Goal: Find specific page/section: Find specific page/section

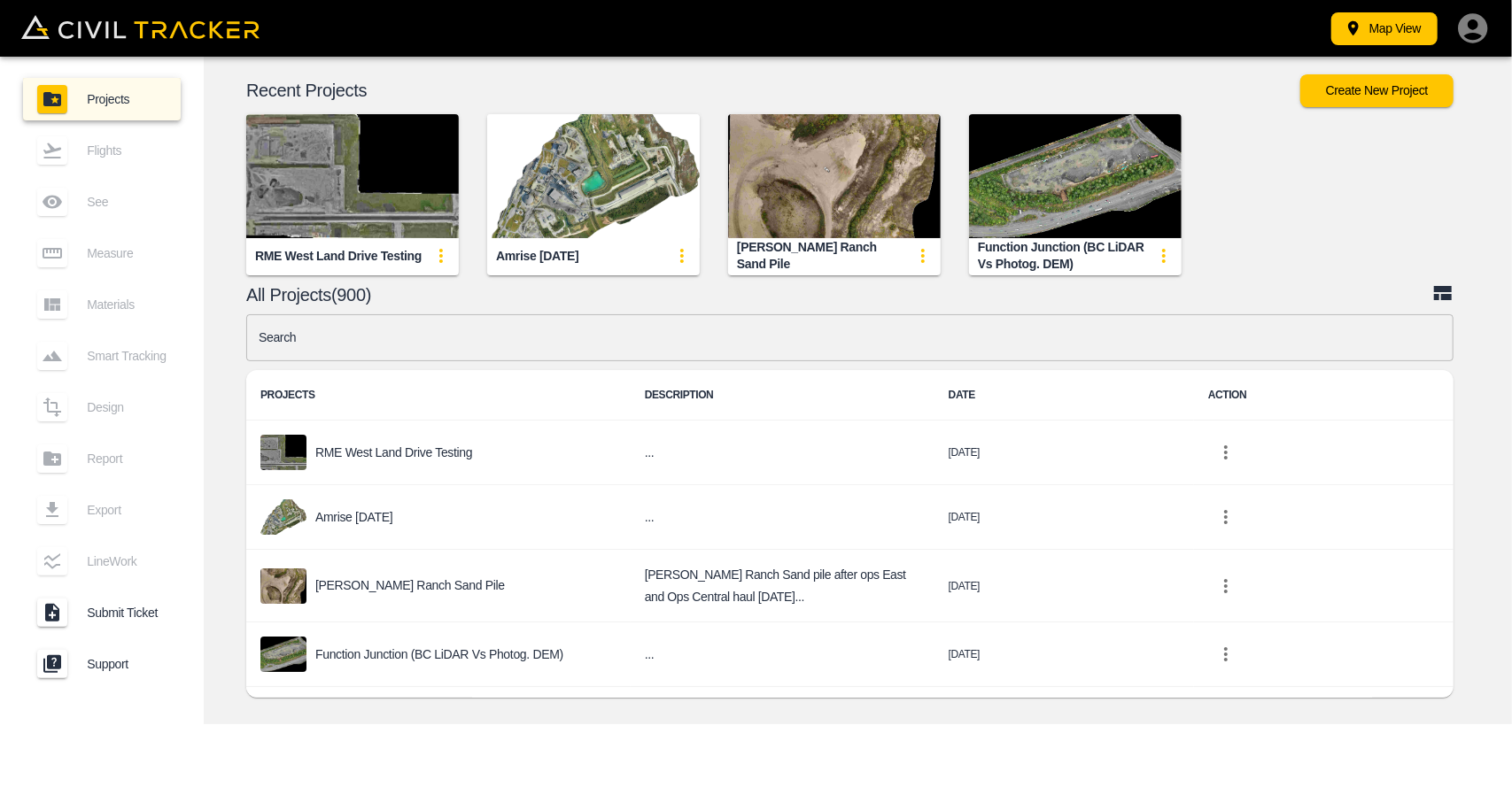
click at [553, 220] on img "button" at bounding box center [593, 175] width 213 height 124
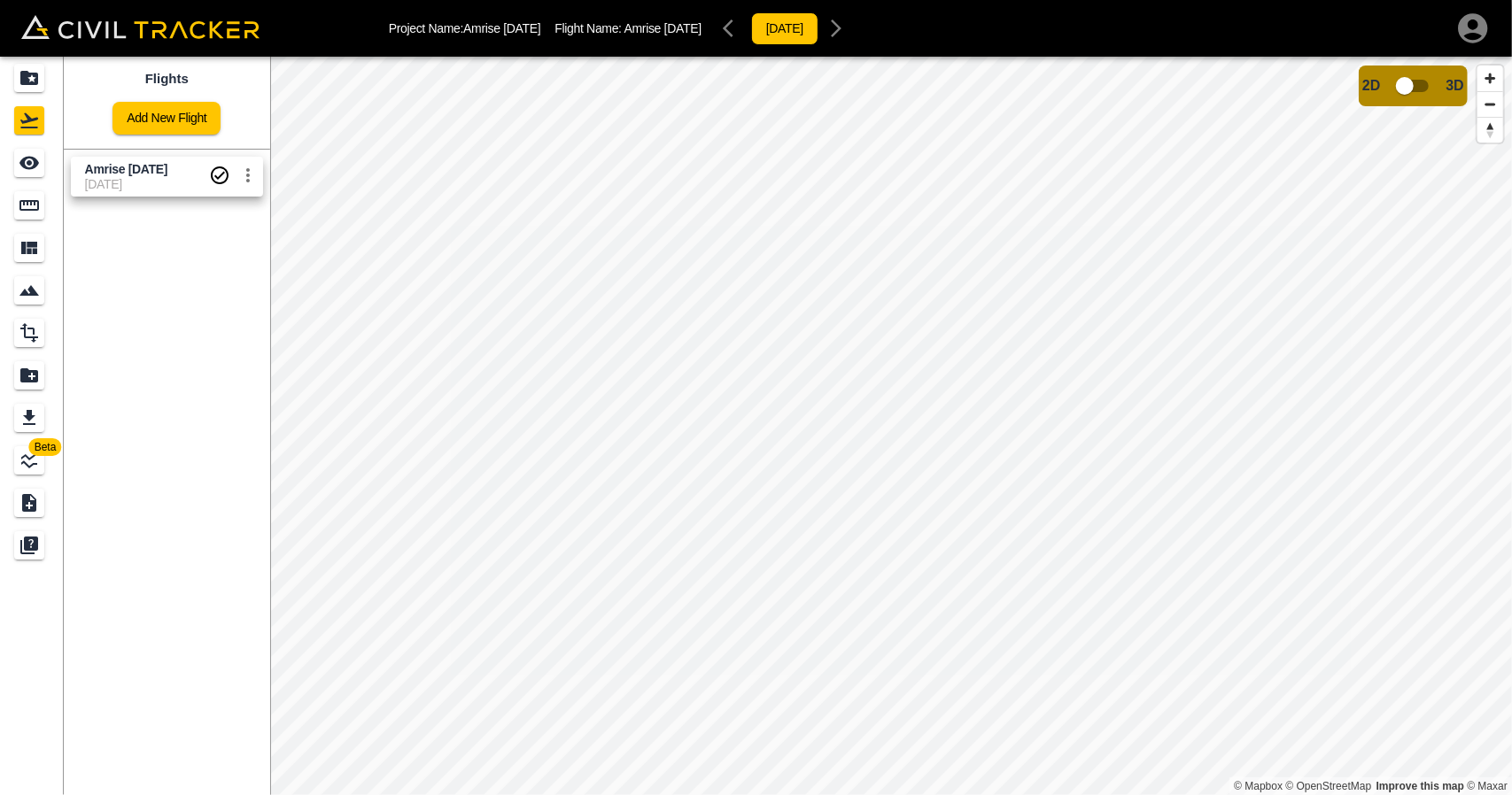
click at [1406, 85] on input "checkbox" at bounding box center [1405, 85] width 101 height 34
click at [34, 95] on link at bounding box center [32, 78] width 64 height 42
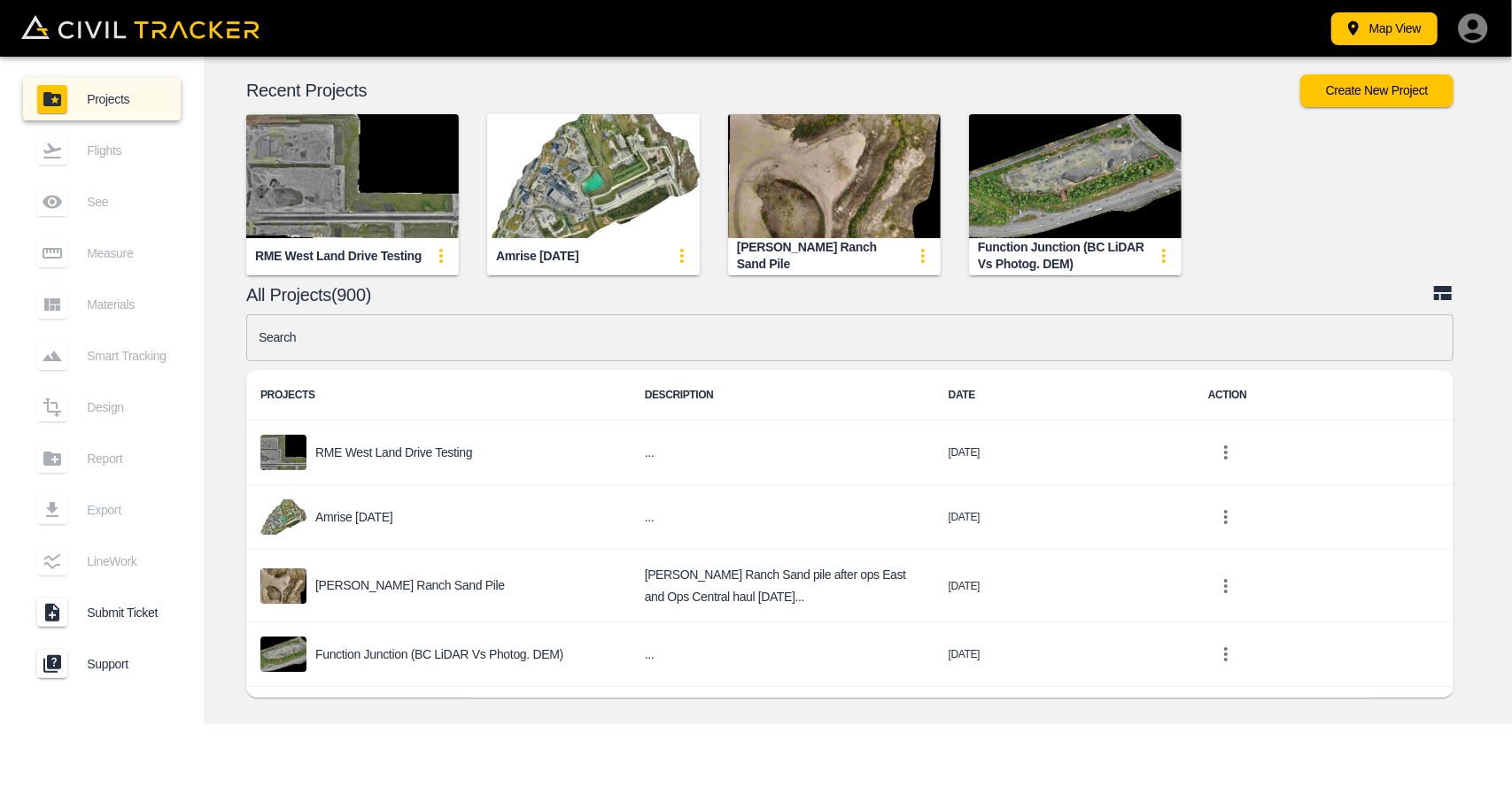
click at [450, 350] on input "text" at bounding box center [850, 337] width 1207 height 47
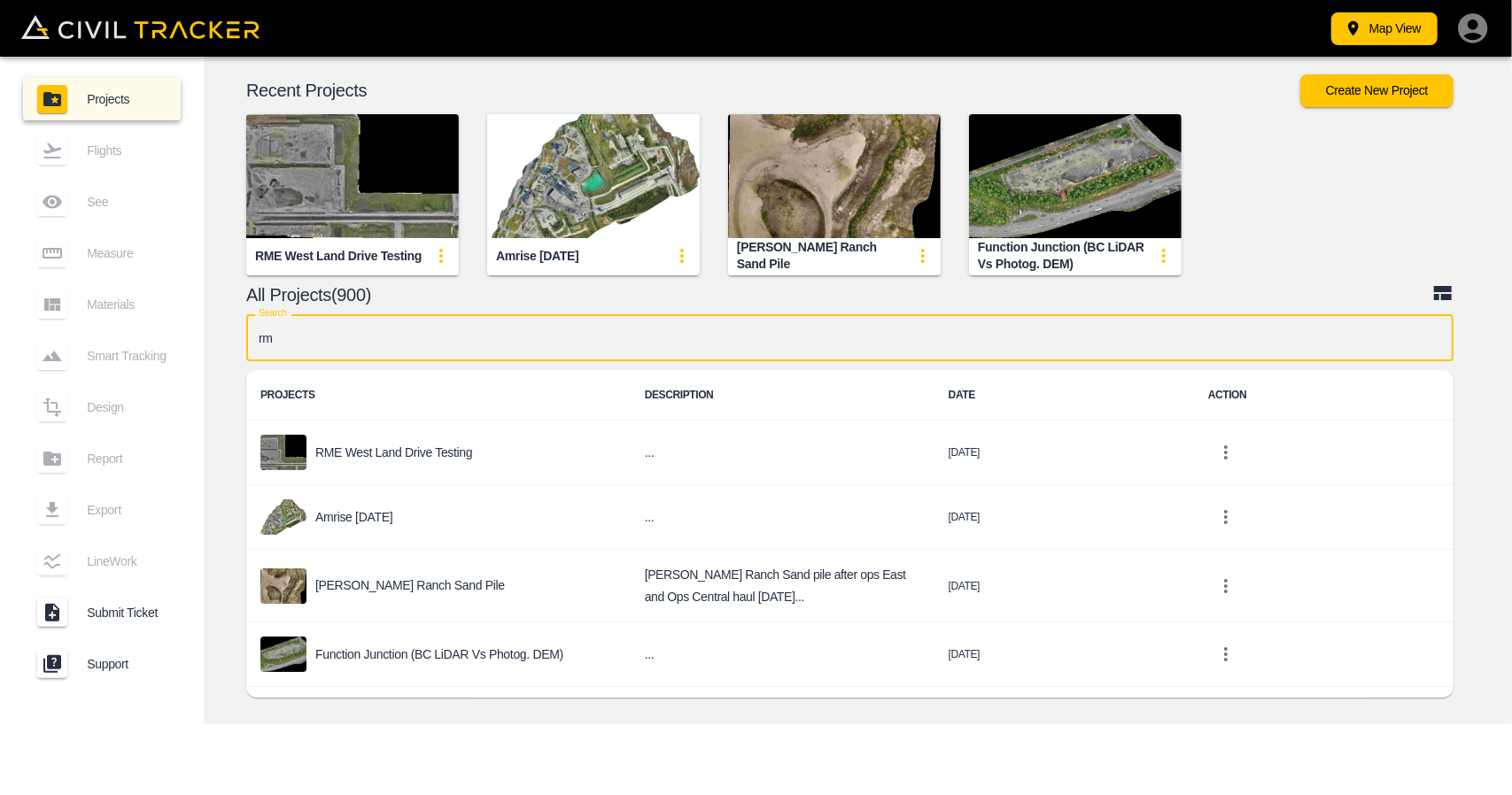
type input "rme"
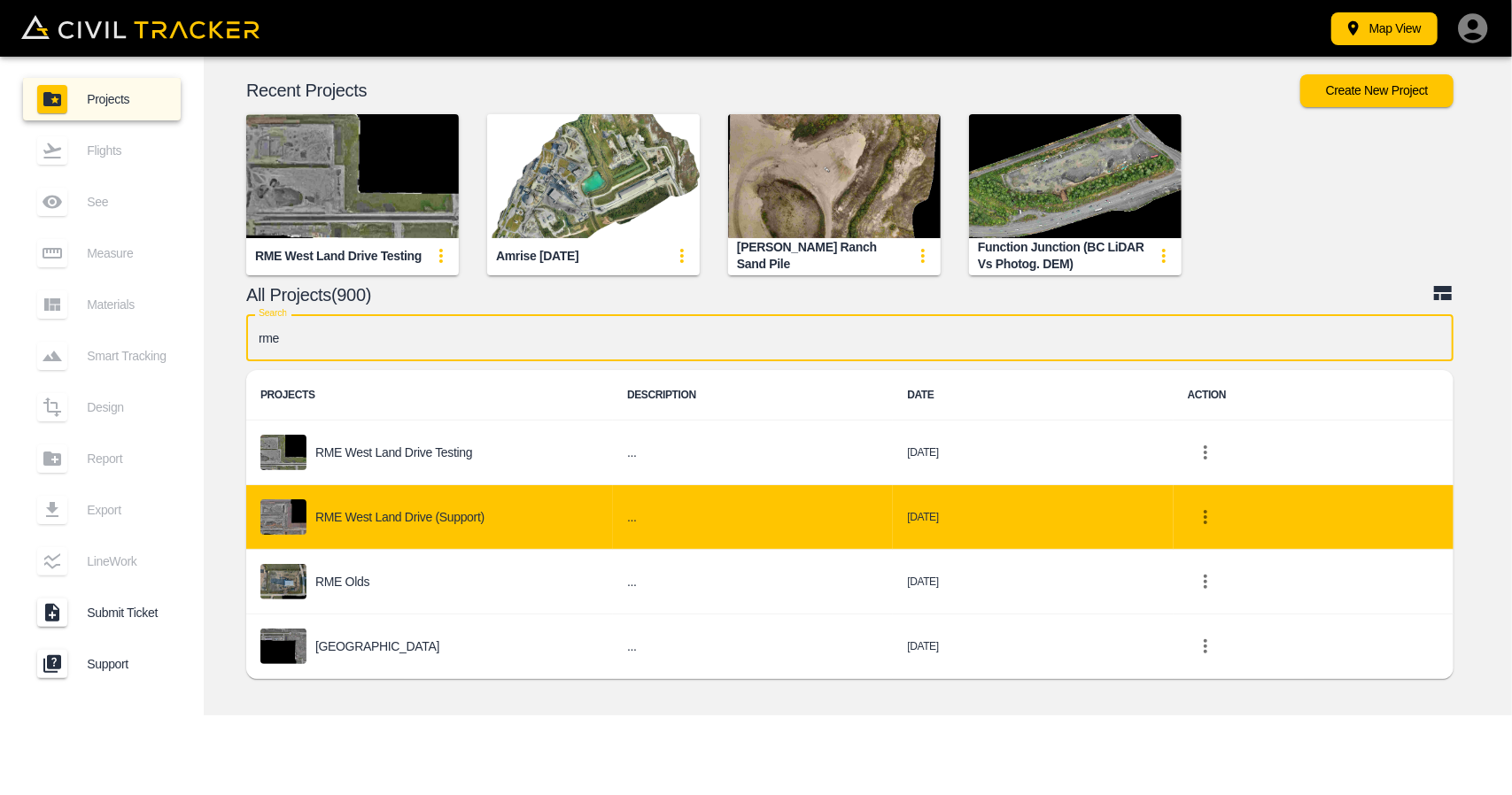
click at [463, 522] on p "RME West Land Drive (Support)" at bounding box center [400, 516] width 170 height 14
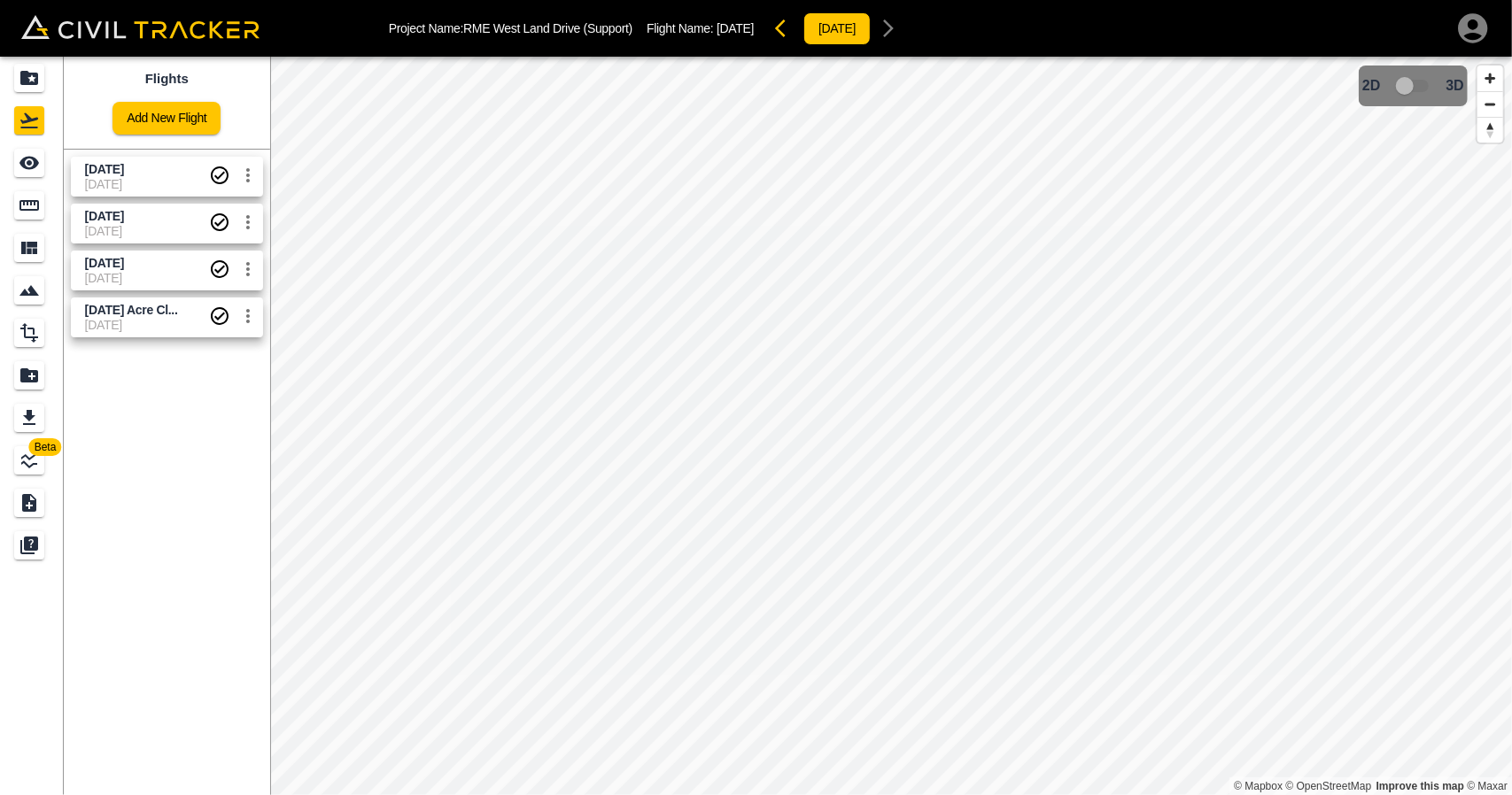
click at [136, 196] on div "[DATE] [DATE]" at bounding box center [164, 219] width 199 height 47
click at [97, 178] on span "[DATE]" at bounding box center [147, 184] width 124 height 14
click at [31, 220] on link at bounding box center [32, 205] width 64 height 42
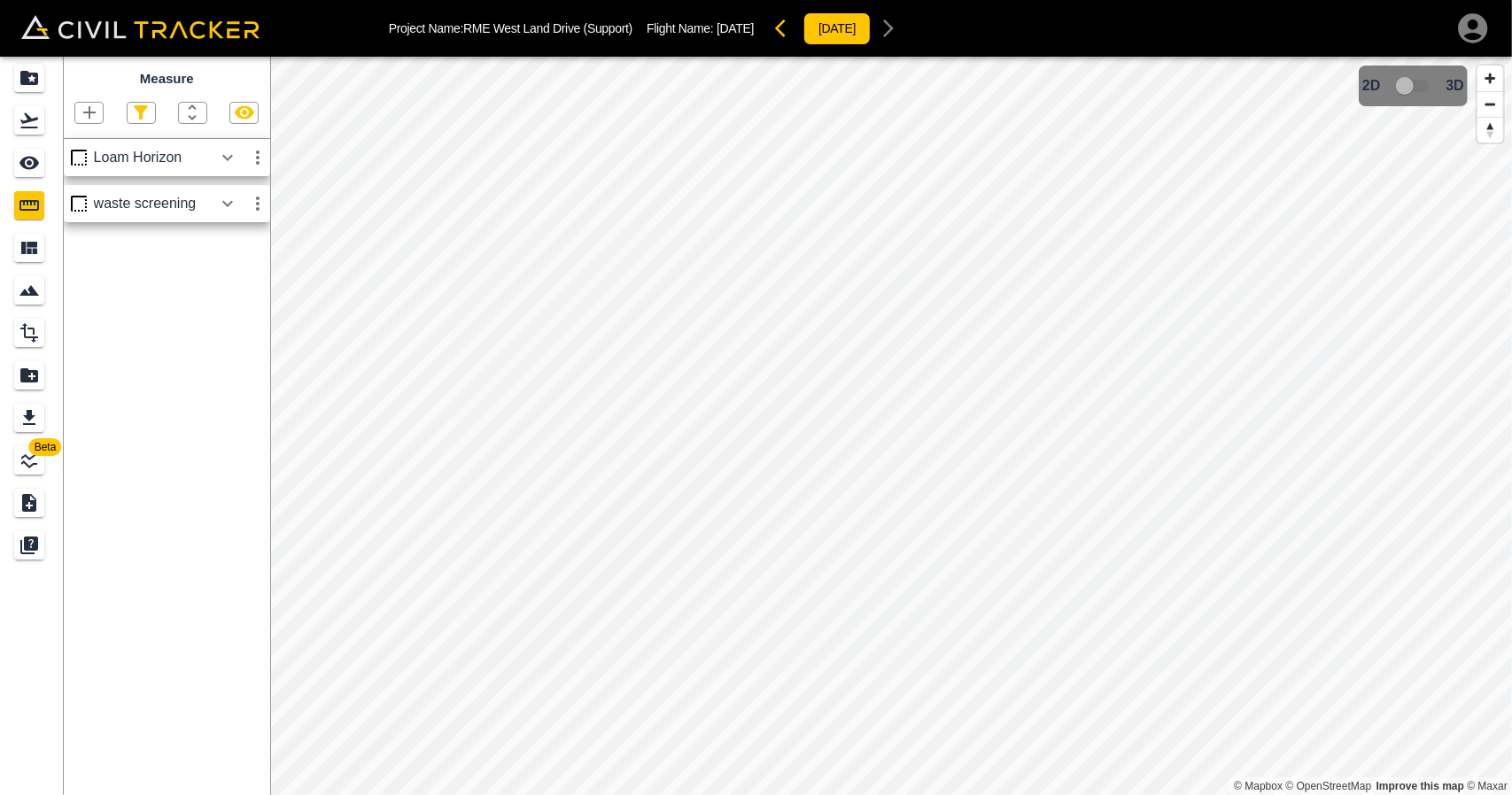
click at [229, 160] on icon "button" at bounding box center [227, 157] width 21 height 21
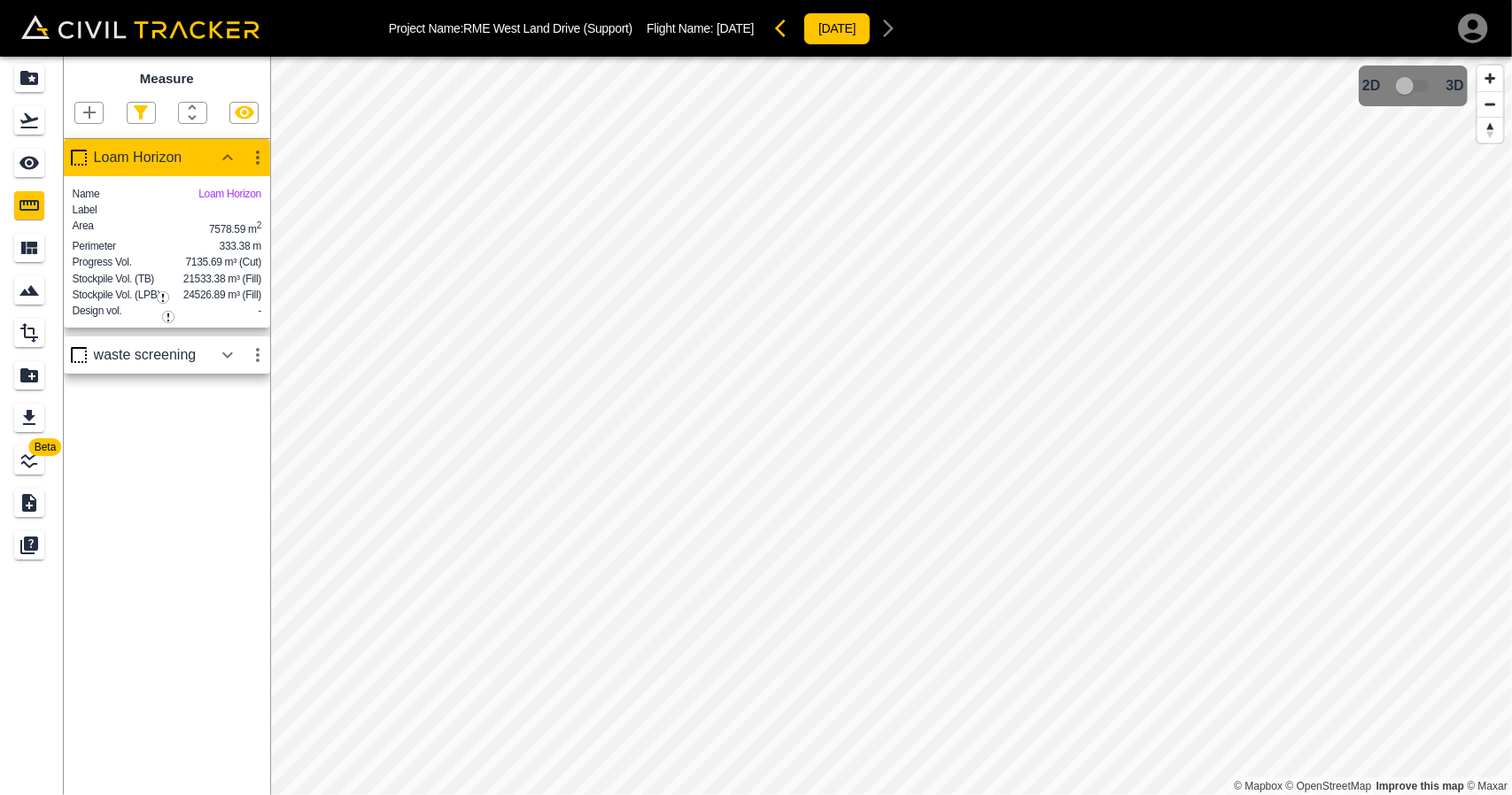
click at [237, 366] on icon "button" at bounding box center [227, 355] width 21 height 21
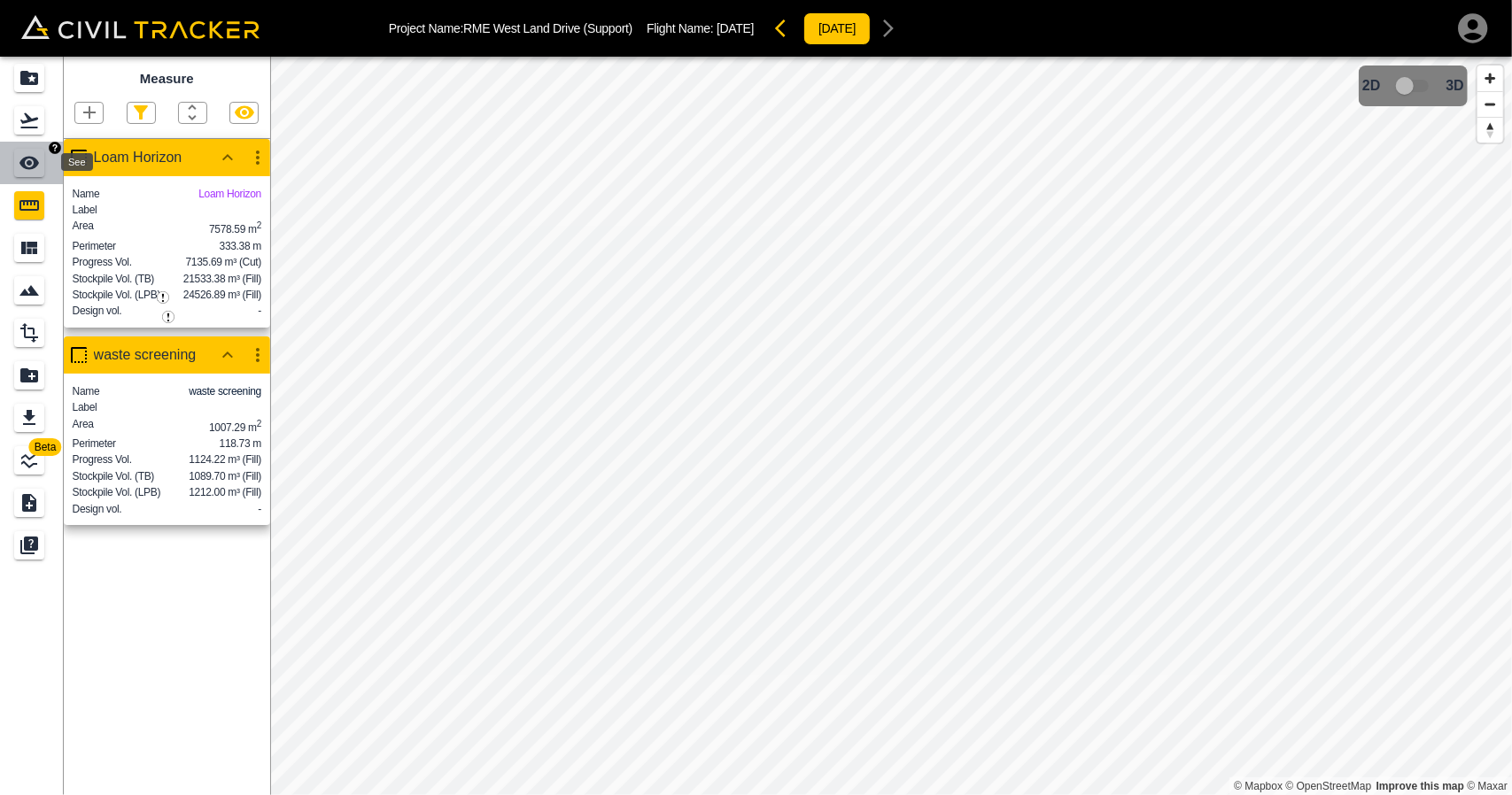
click at [23, 153] on icon "See" at bounding box center [29, 163] width 21 height 21
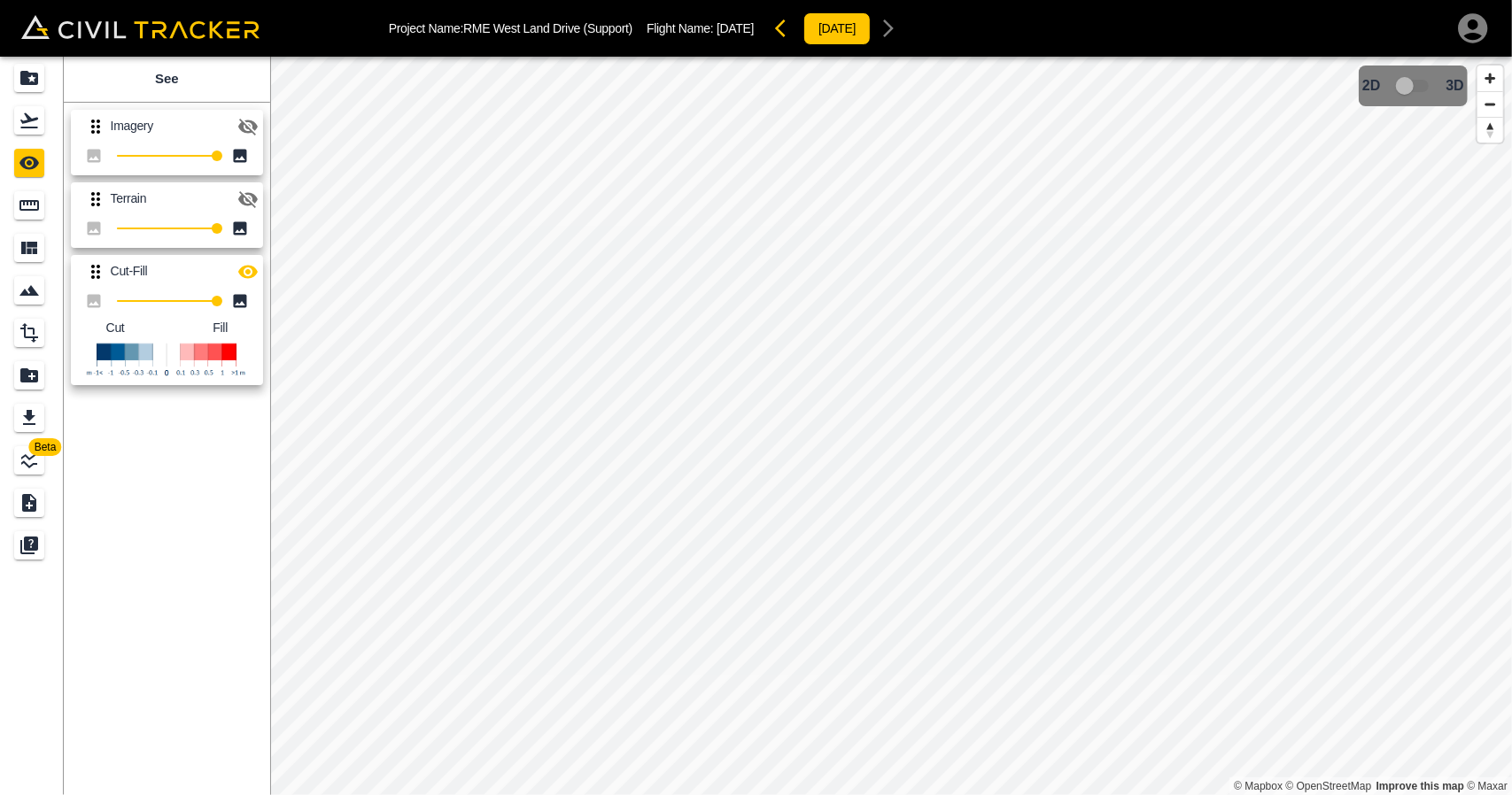
click at [260, 124] on button "button" at bounding box center [247, 126] width 35 height 35
click at [253, 127] on icon "button" at bounding box center [248, 126] width 19 height 13
click at [244, 198] on icon "button" at bounding box center [248, 199] width 21 height 21
click at [256, 275] on icon "button" at bounding box center [248, 272] width 21 height 21
click at [39, 100] on link at bounding box center [32, 121] width 64 height 42
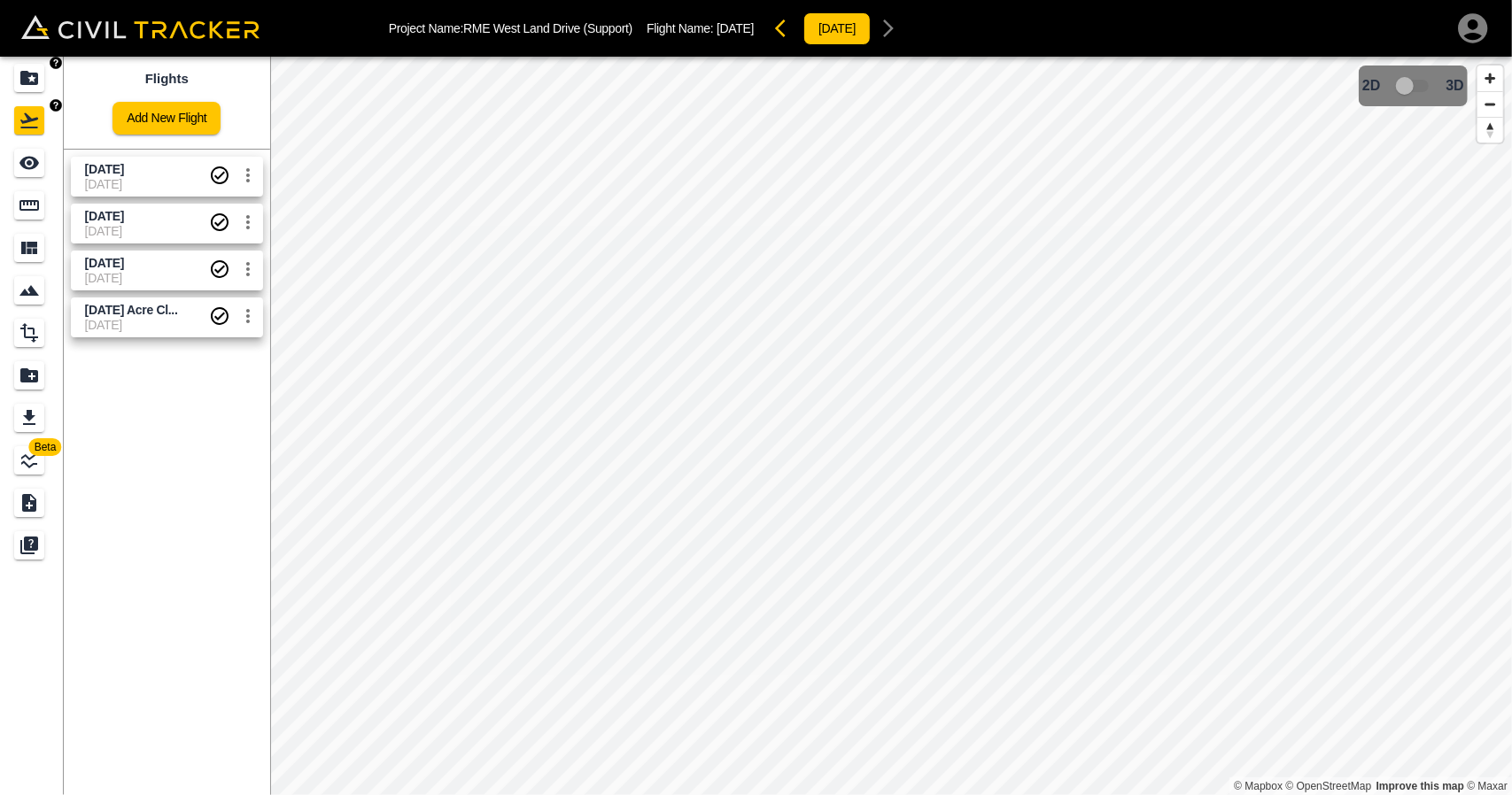
click at [35, 70] on icon "Projects" at bounding box center [29, 78] width 21 height 21
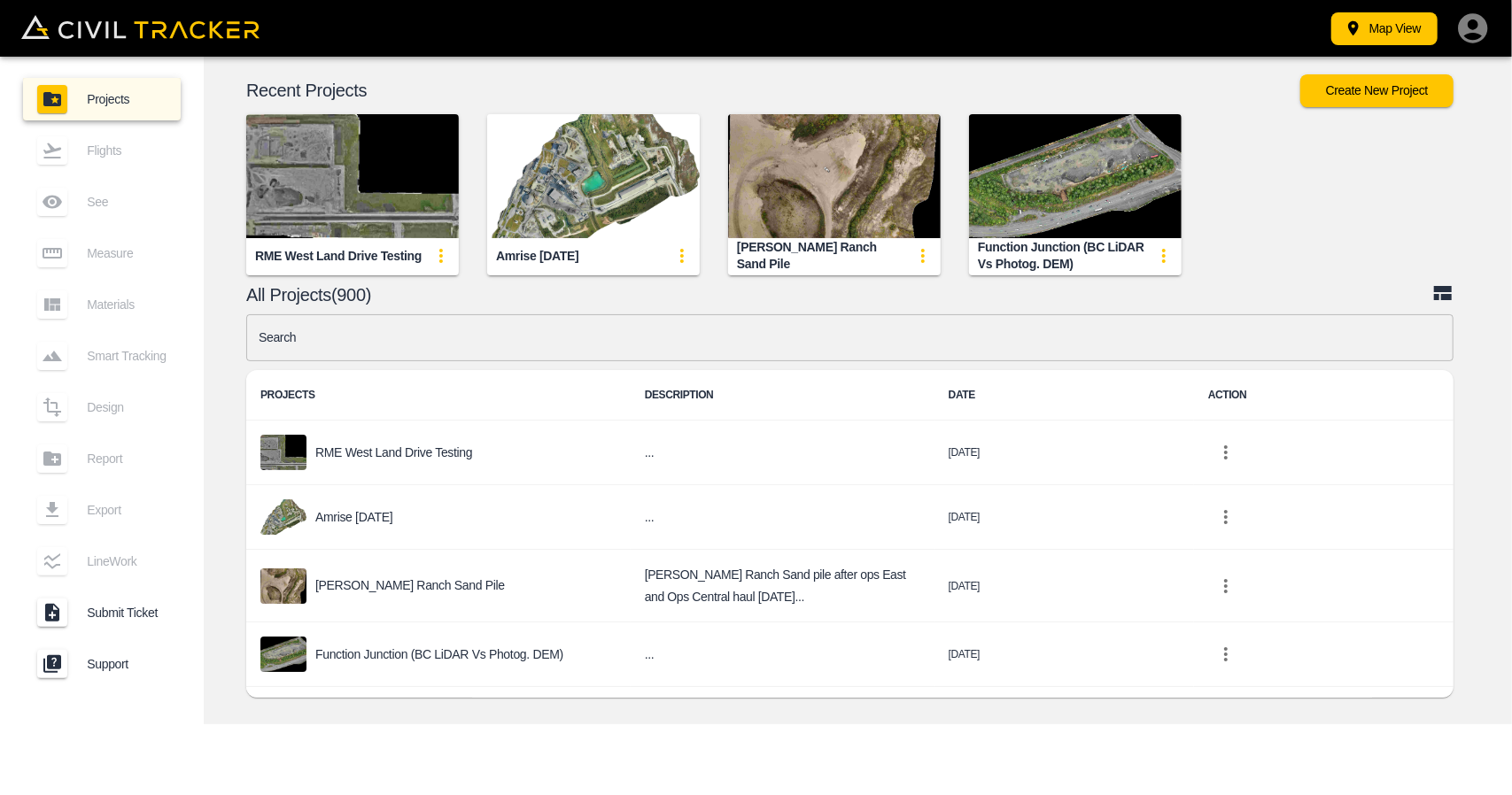
click at [383, 342] on input "text" at bounding box center [850, 337] width 1207 height 47
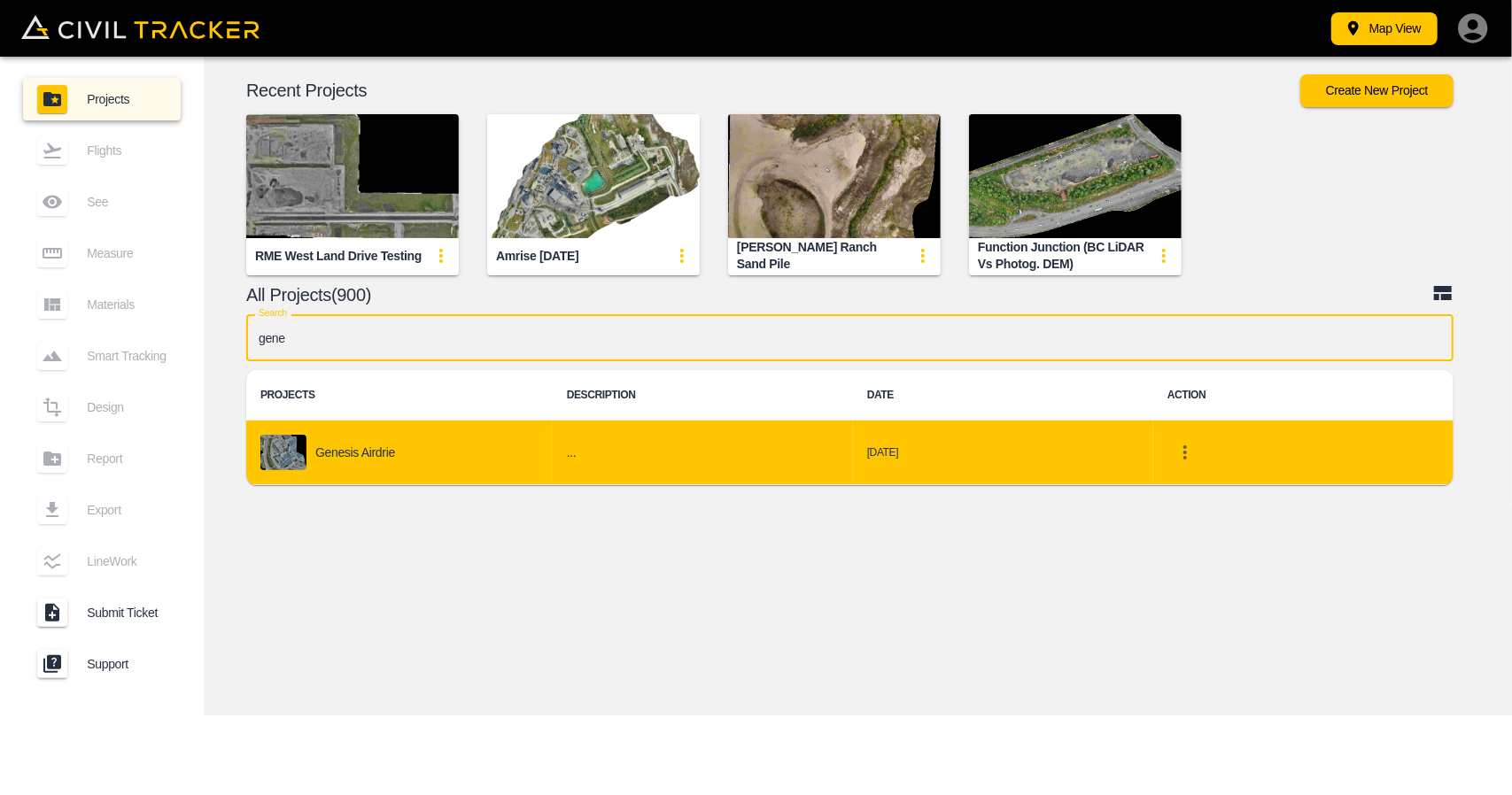
type input "gene"
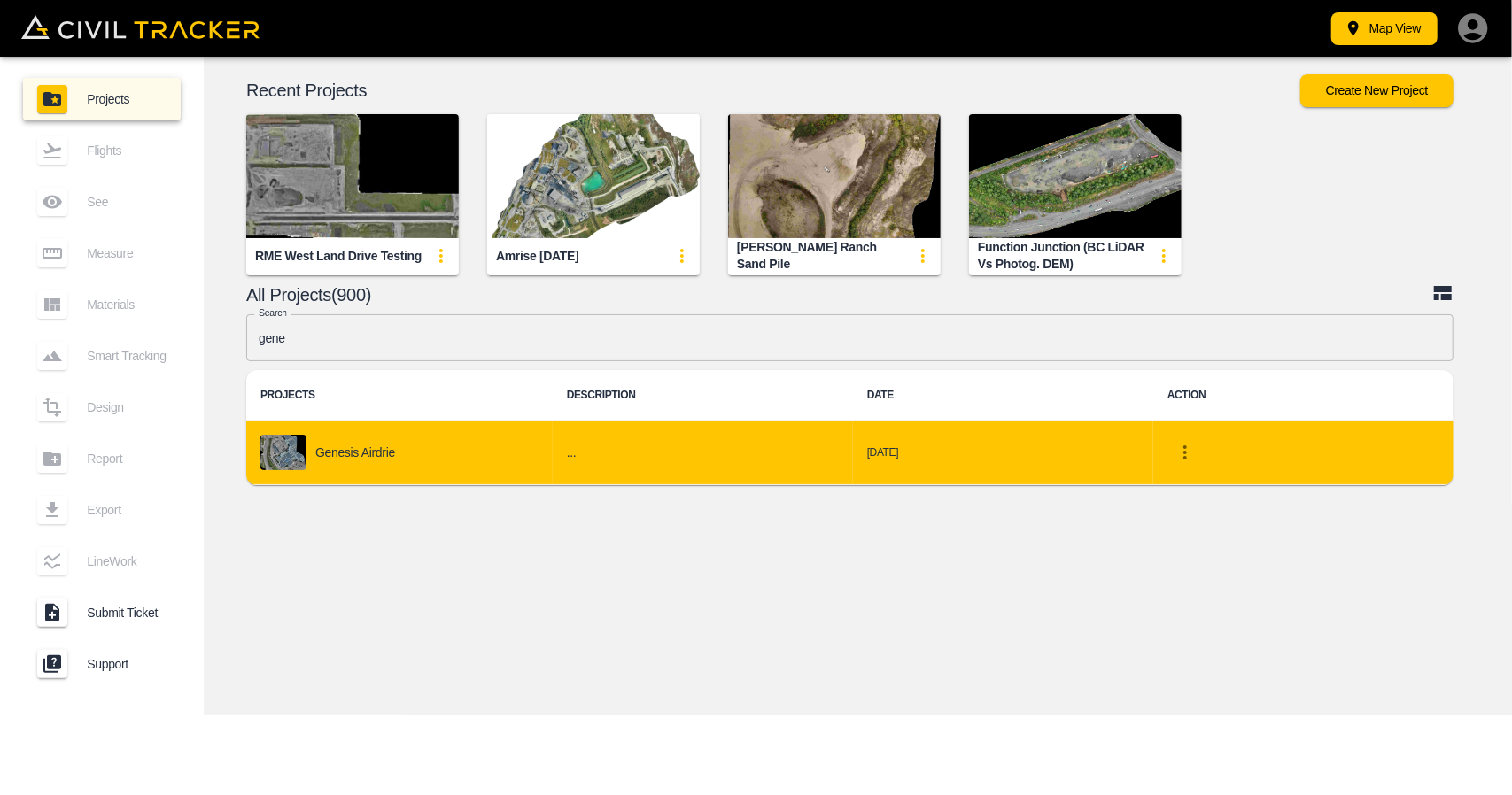
click at [387, 435] on div "Genesis Airdrie" at bounding box center [400, 452] width 278 height 35
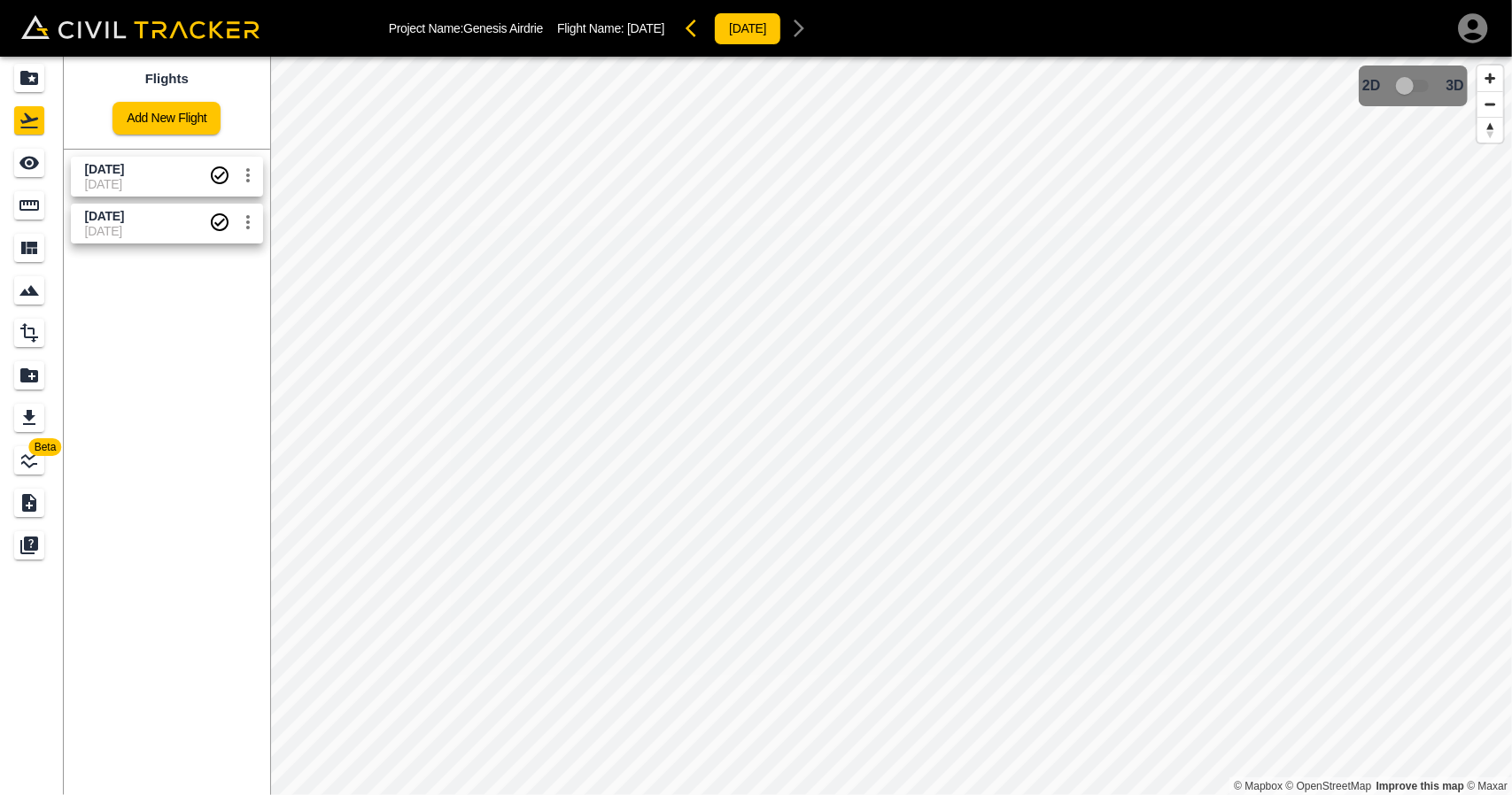
click at [124, 170] on span "[DATE]" at bounding box center [104, 169] width 39 height 14
click at [37, 198] on icon "Measure" at bounding box center [29, 205] width 21 height 21
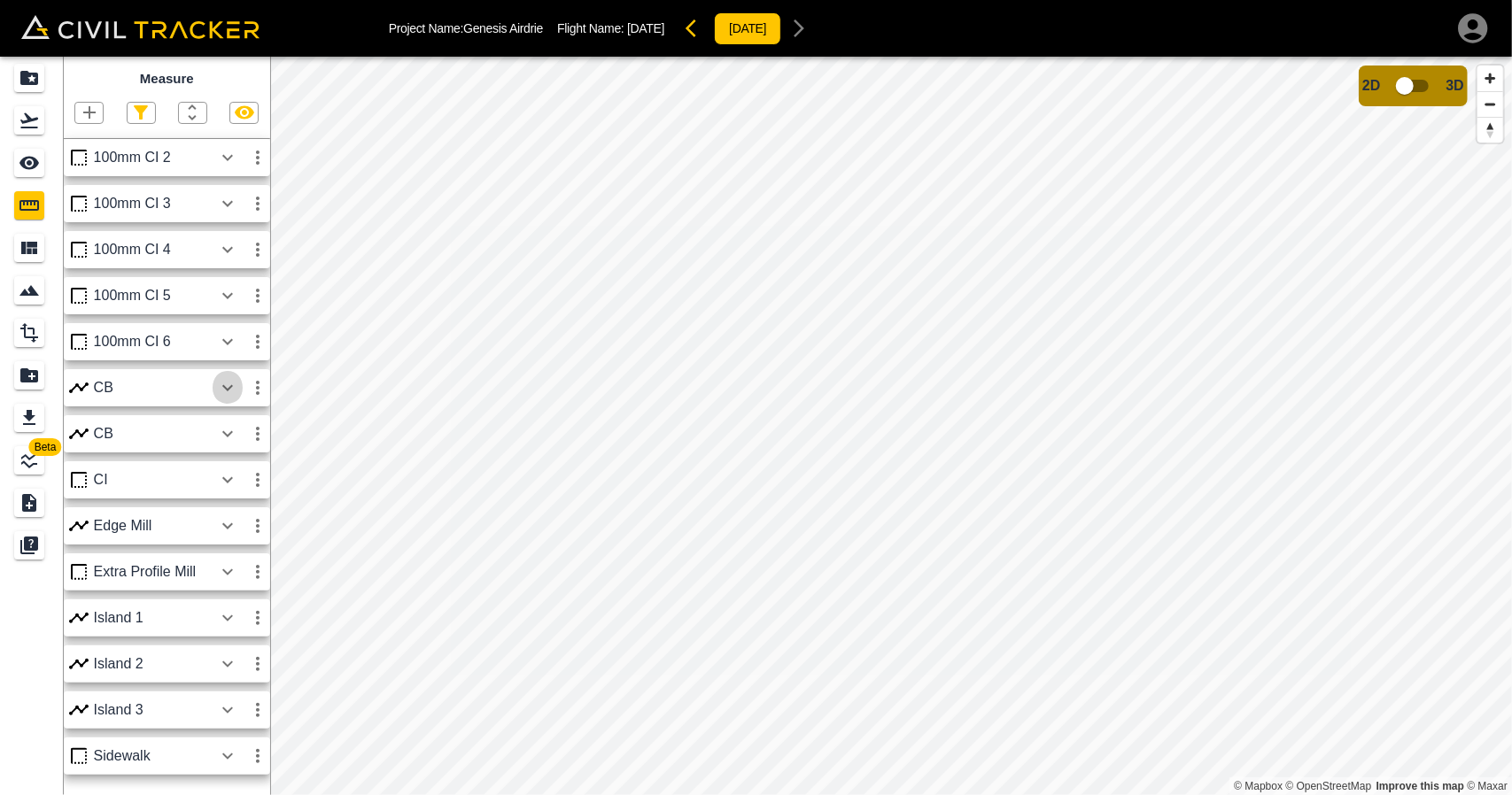
click at [223, 381] on icon "button" at bounding box center [227, 388] width 21 height 21
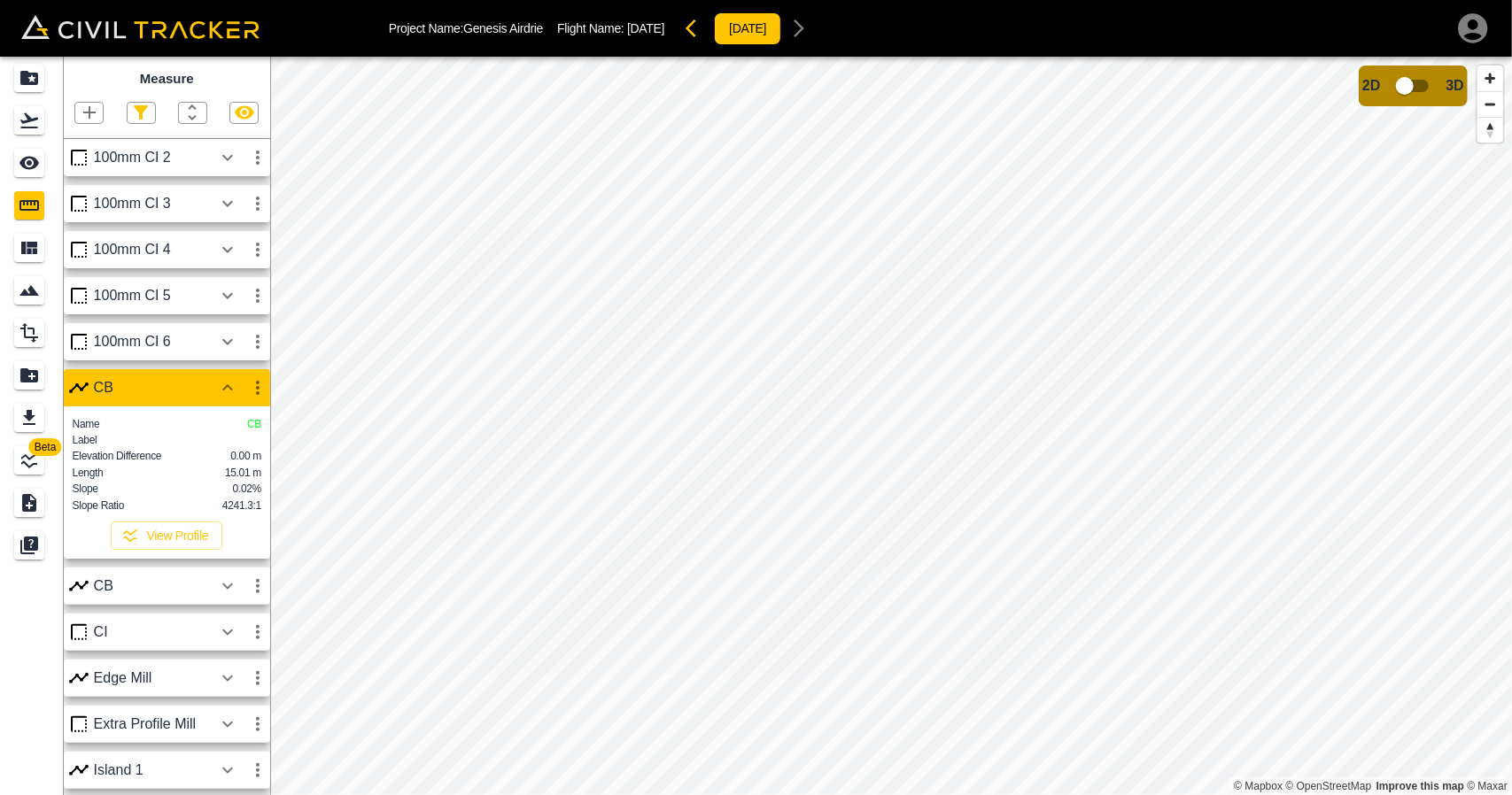
click at [221, 597] on icon "button" at bounding box center [227, 586] width 21 height 21
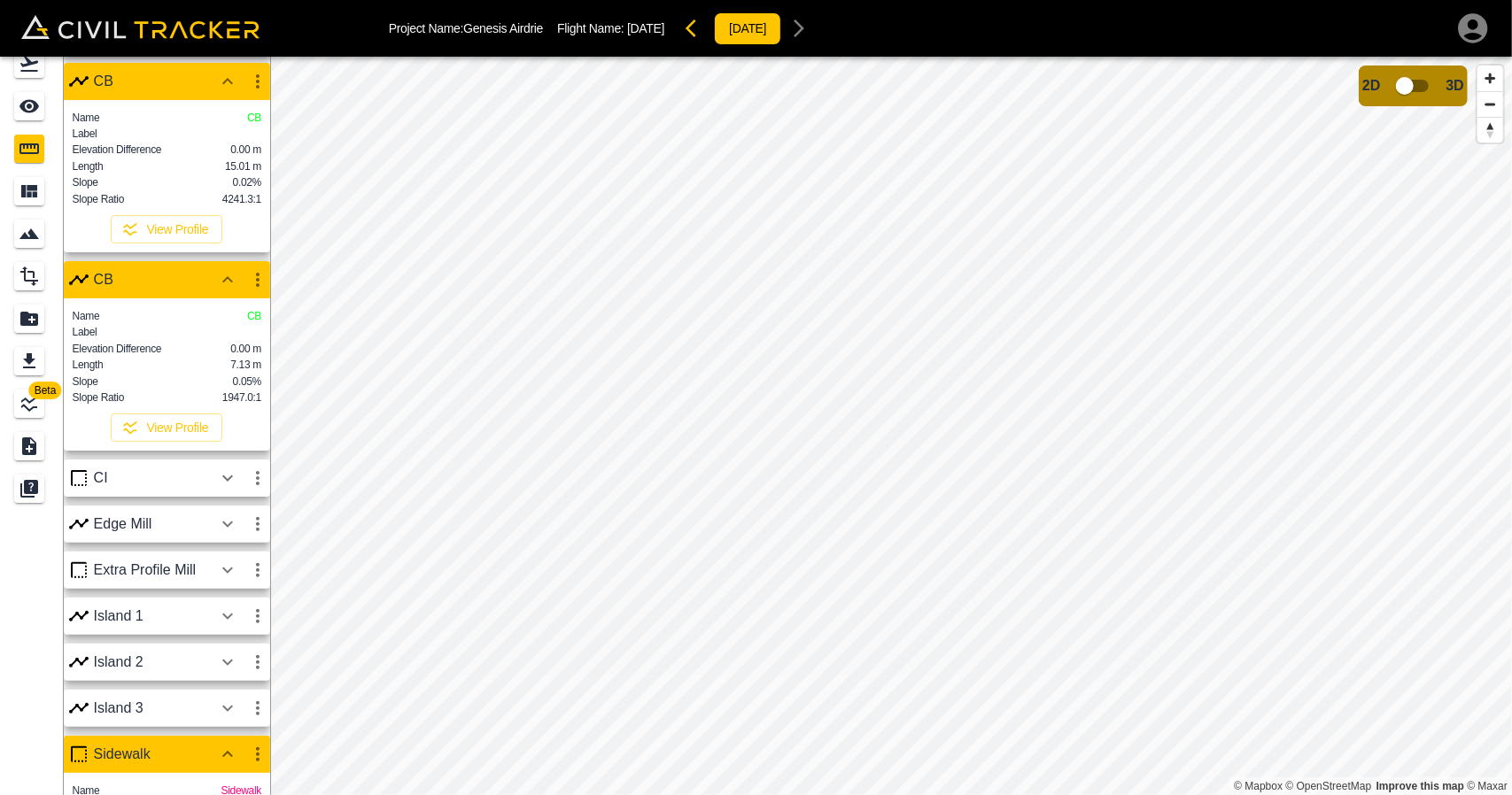
scroll to position [262, 0]
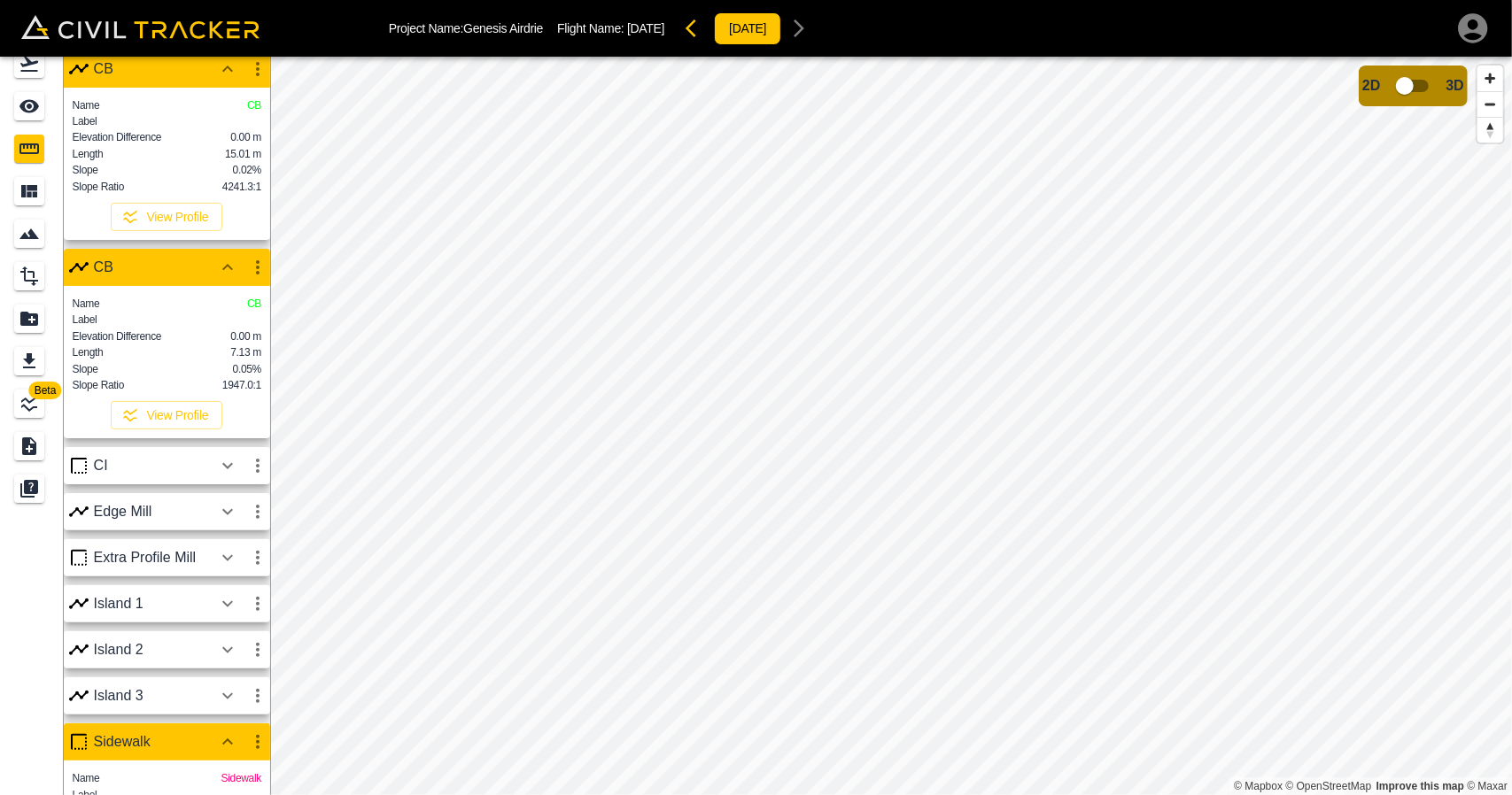
click at [234, 77] on icon "button" at bounding box center [227, 69] width 21 height 21
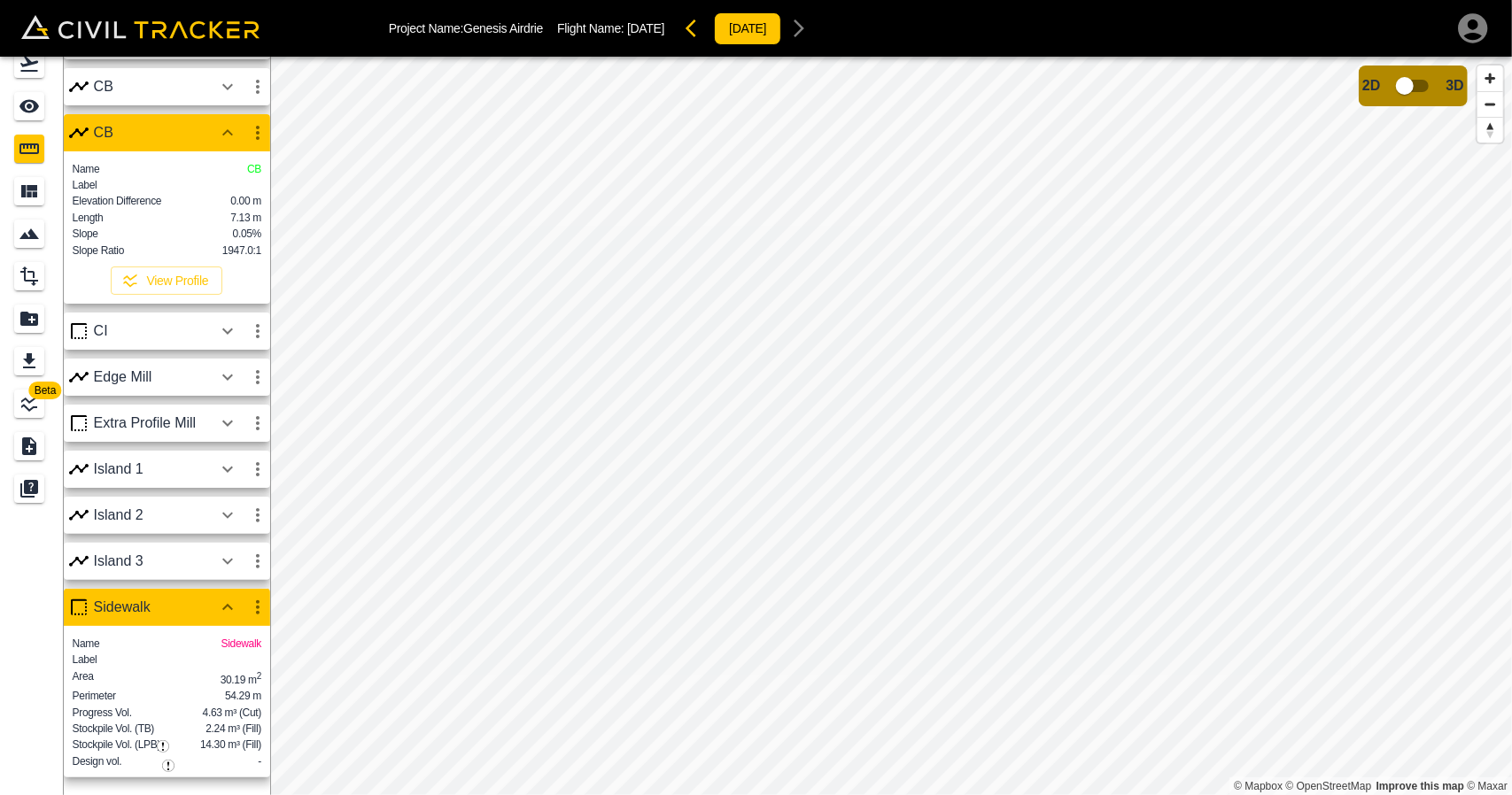
click at [229, 129] on icon "button" at bounding box center [227, 132] width 11 height 6
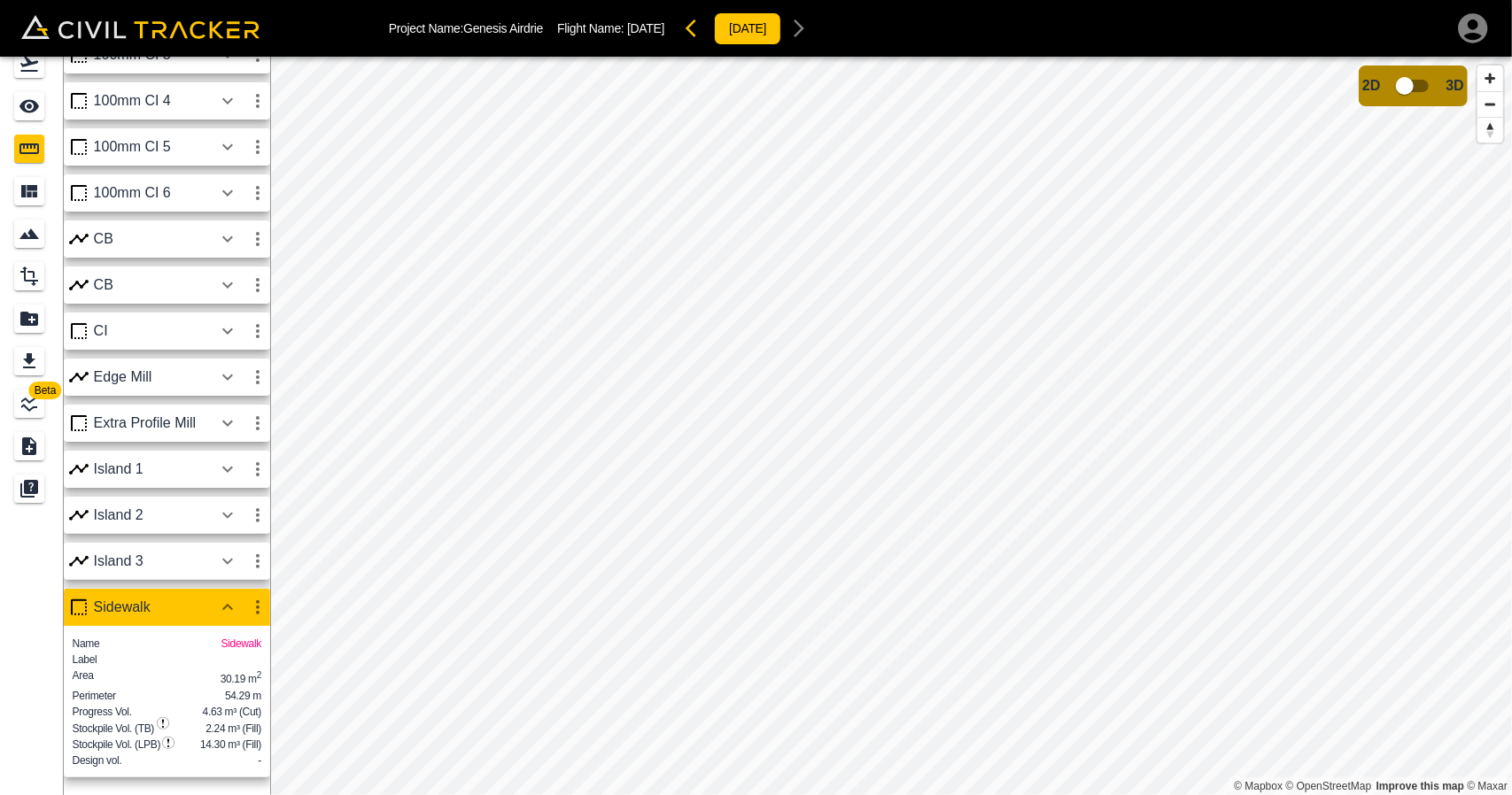
scroll to position [116, 0]
click at [225, 597] on icon "button" at bounding box center [227, 607] width 21 height 21
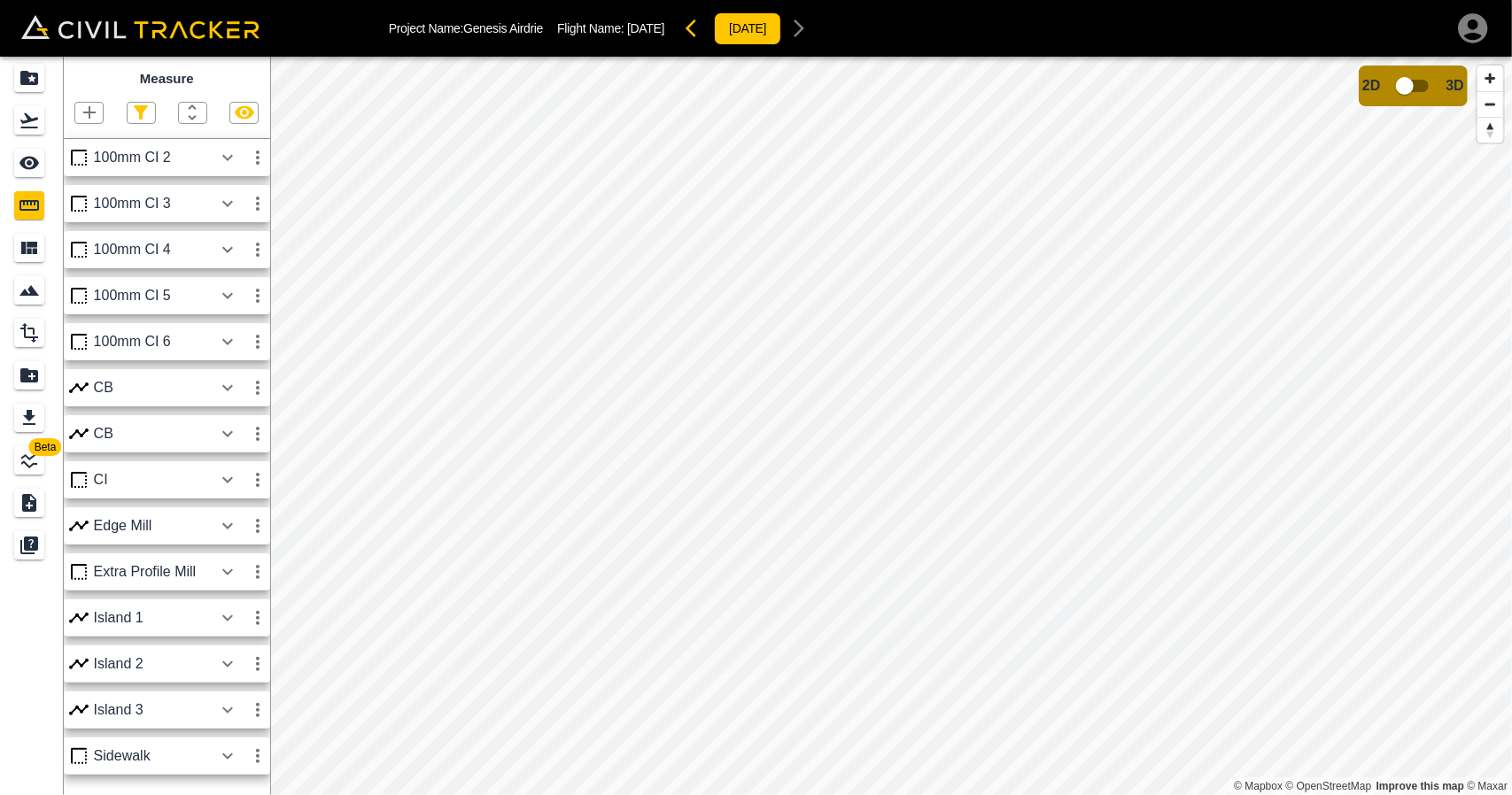
scroll to position [0, 0]
drag, startPoint x: 23, startPoint y: 119, endPoint x: 26, endPoint y: 102, distance: 17.3
click at [23, 119] on icon "Flights" at bounding box center [29, 121] width 21 height 21
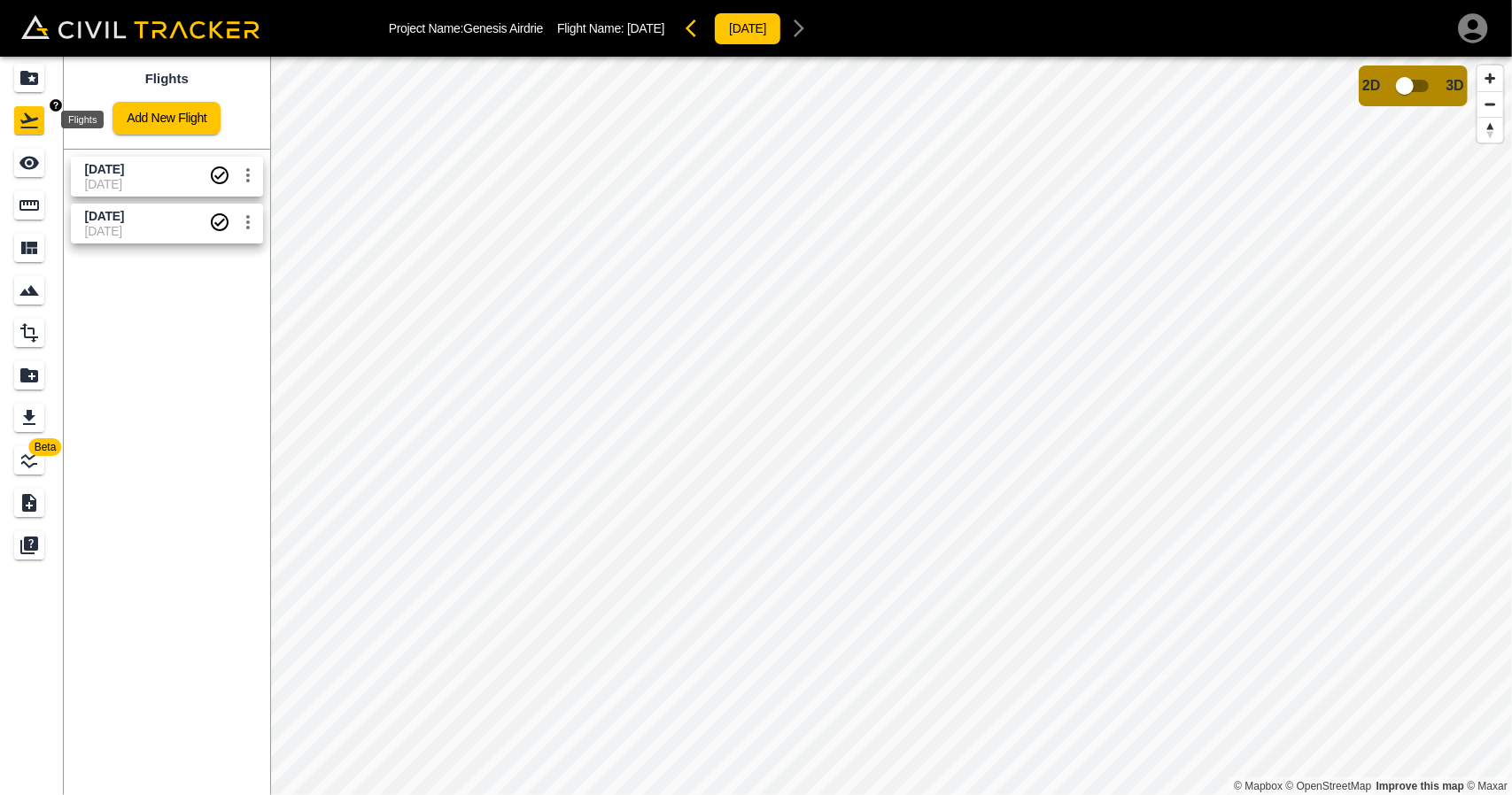
click at [26, 77] on icon "Projects" at bounding box center [29, 78] width 17 height 14
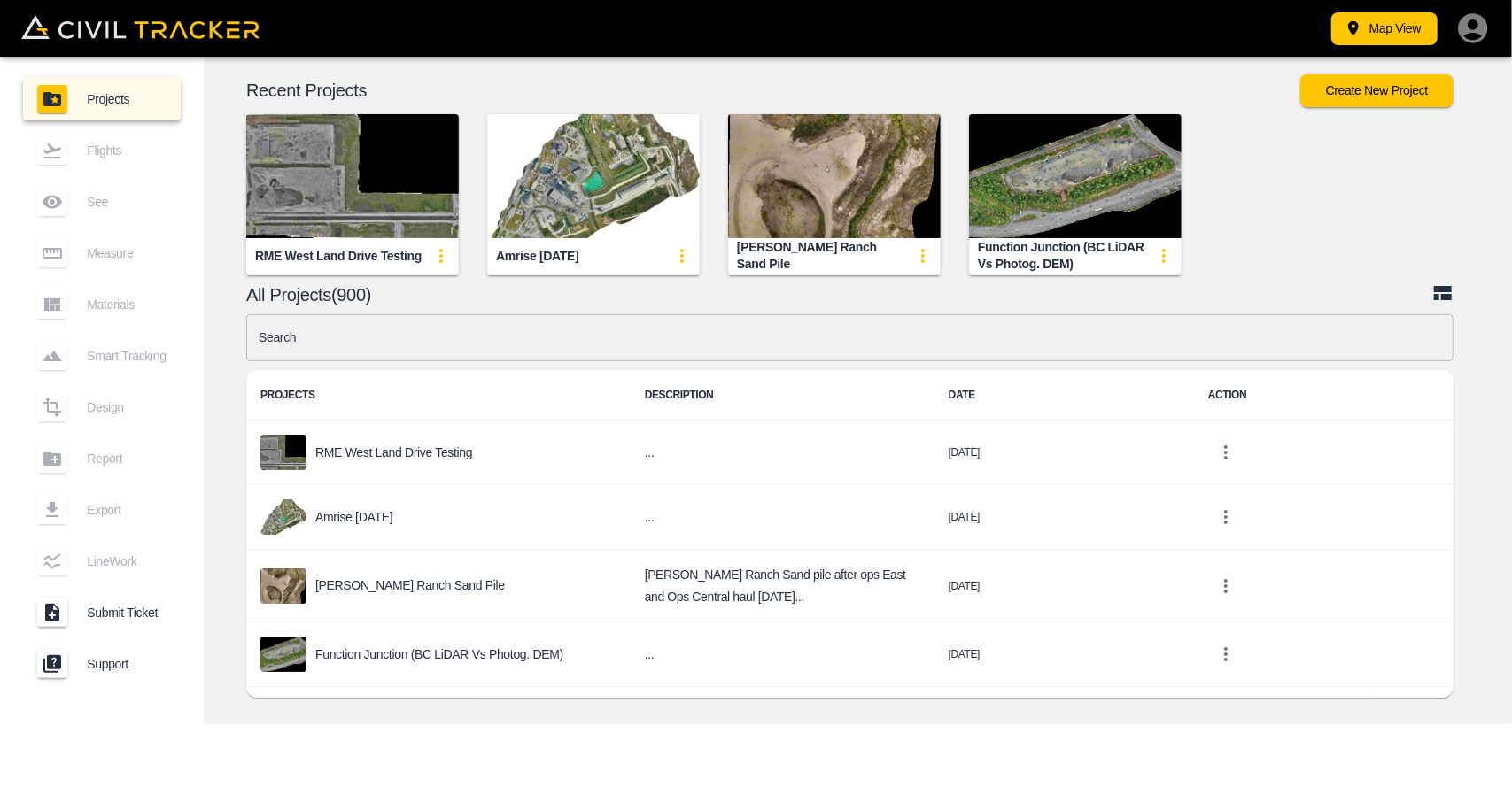
click at [710, 343] on input "text" at bounding box center [850, 337] width 1207 height 47
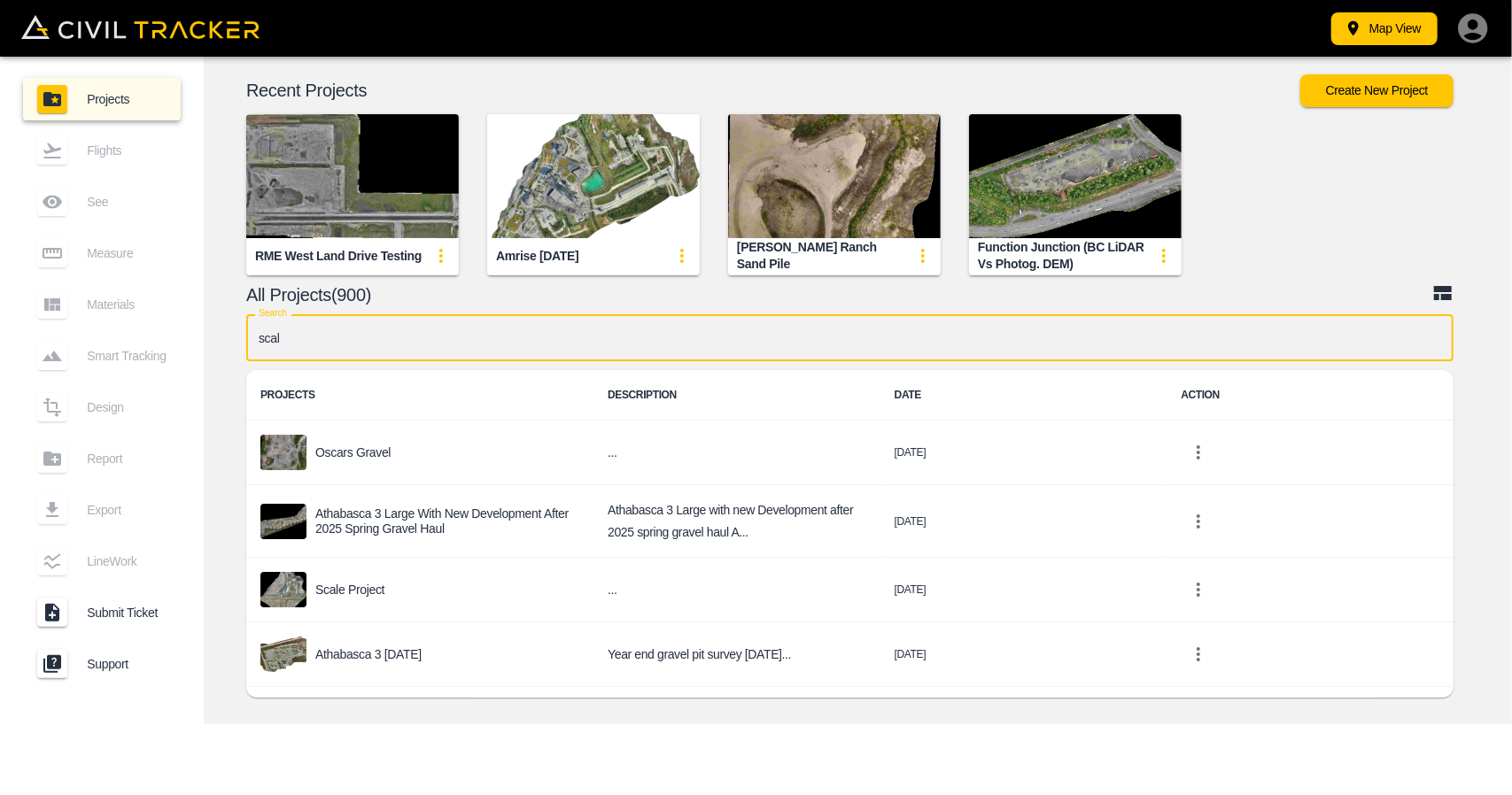
type input "scale"
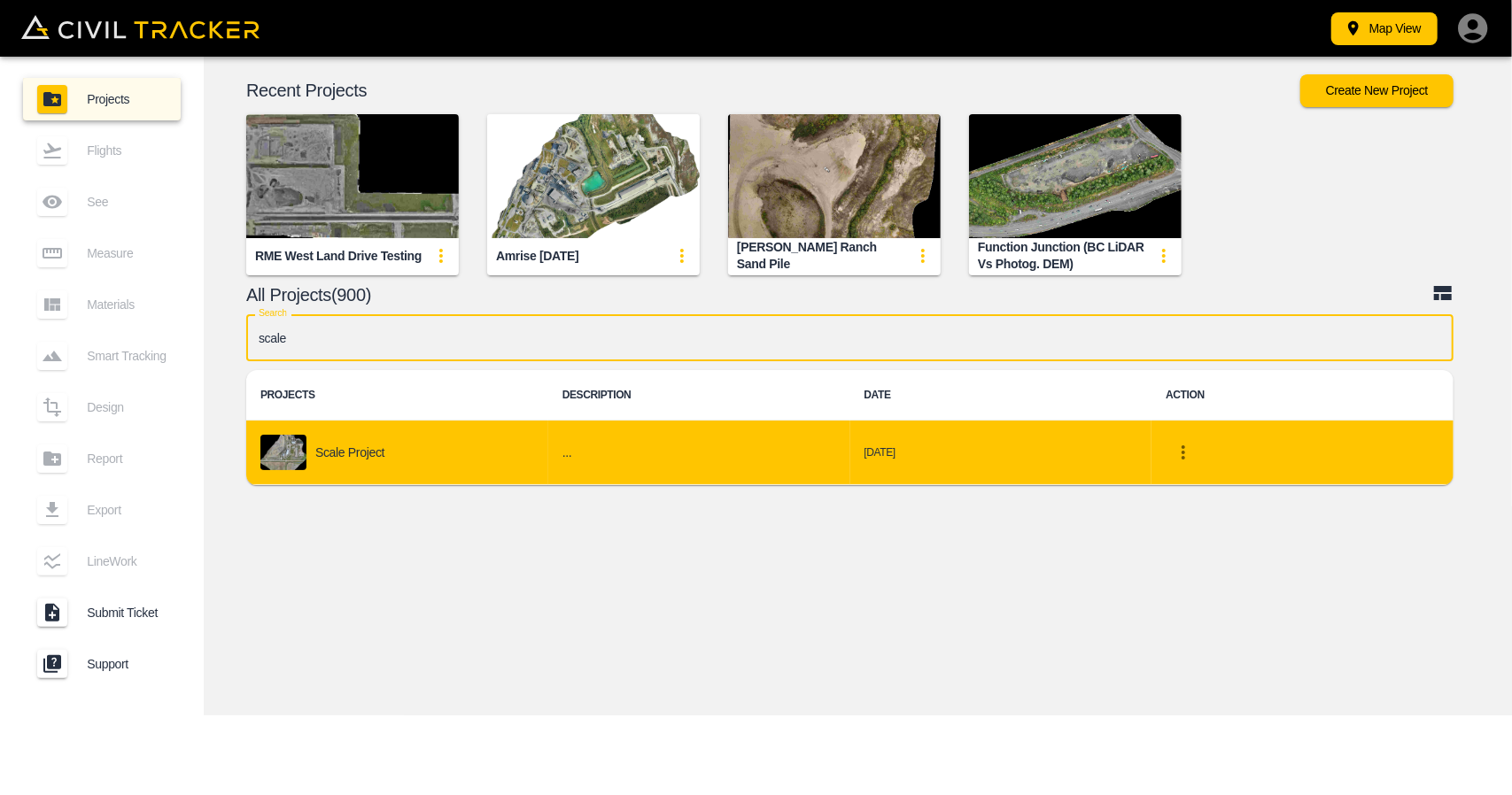
click at [430, 477] on td "Scale Project" at bounding box center [397, 452] width 302 height 64
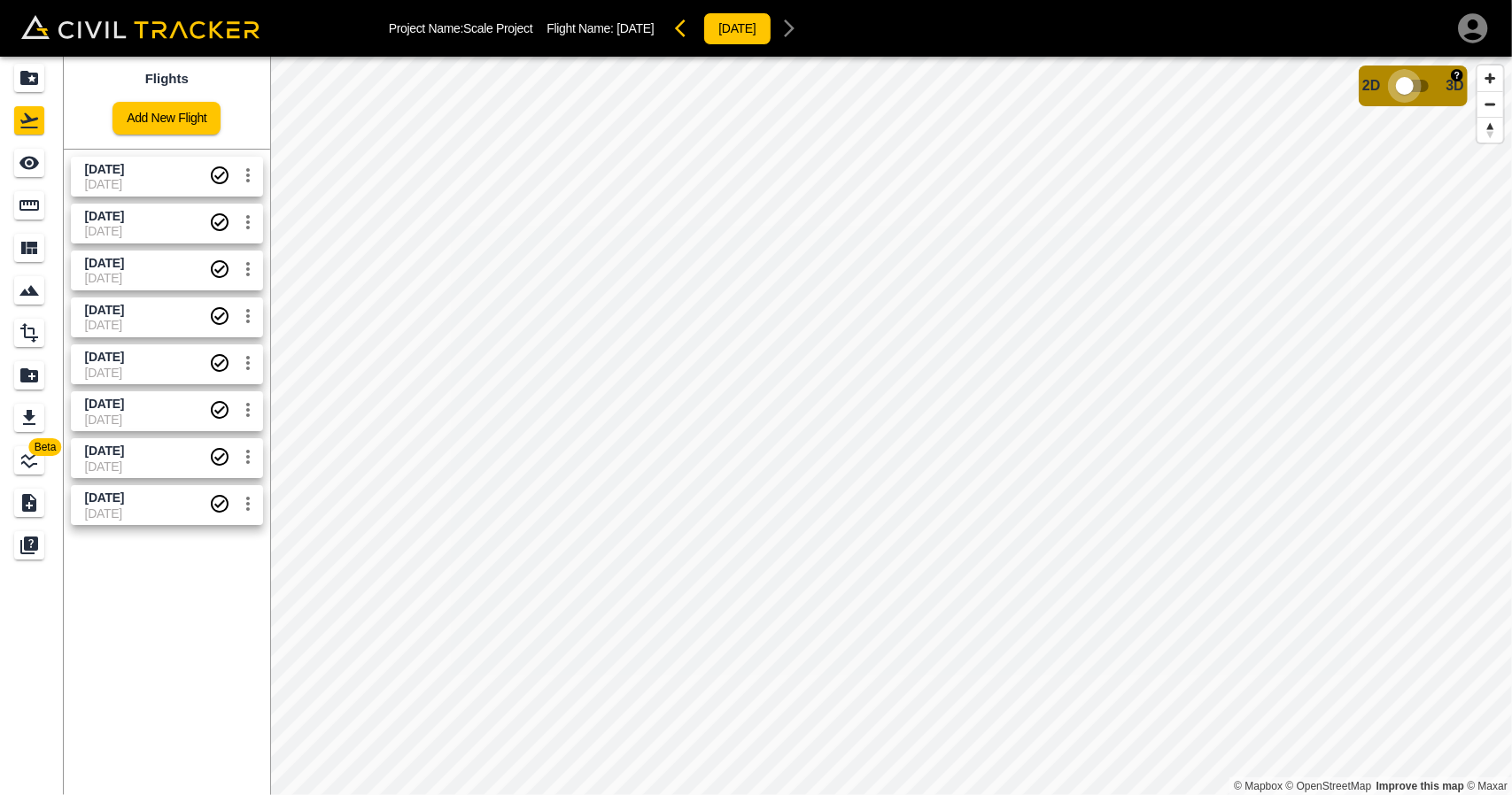
click at [1413, 88] on input "checkbox" at bounding box center [1405, 85] width 101 height 34
